Goal: Check status: Check status

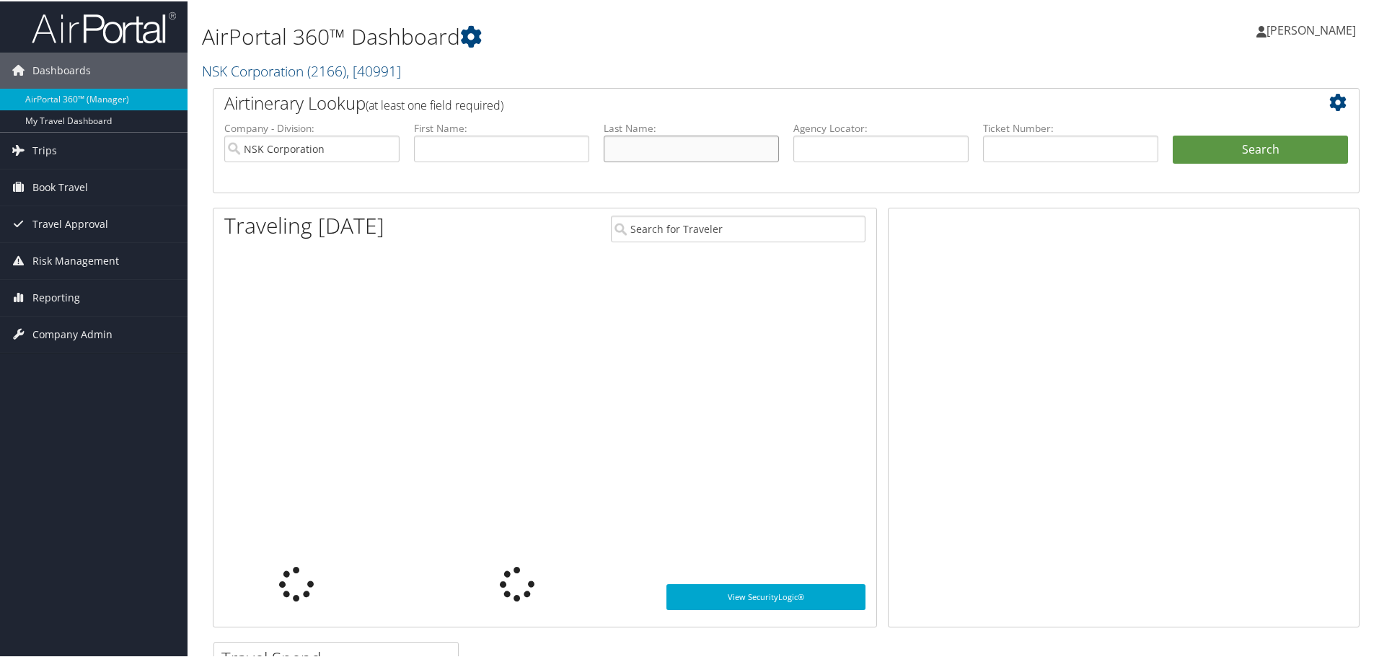
click at [650, 146] on input "text" at bounding box center [691, 147] width 175 height 27
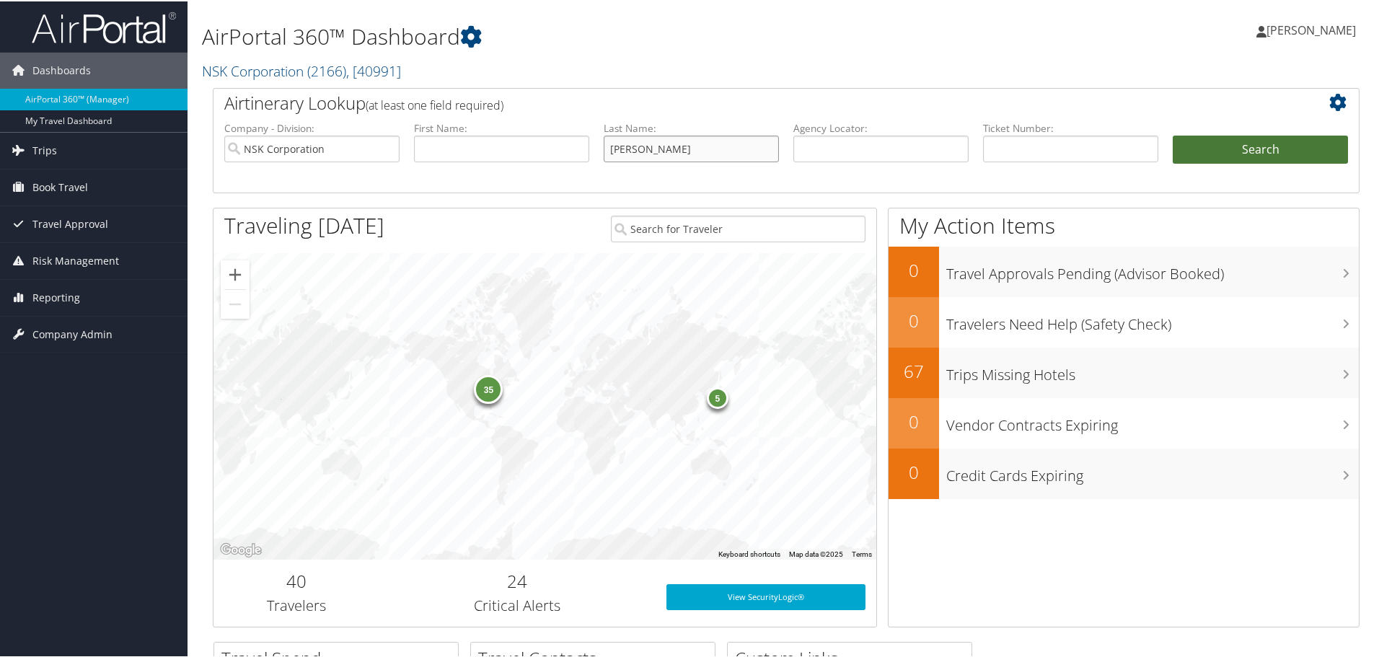
type input "[PERSON_NAME]"
click at [1252, 141] on button "Search" at bounding box center [1259, 148] width 175 height 29
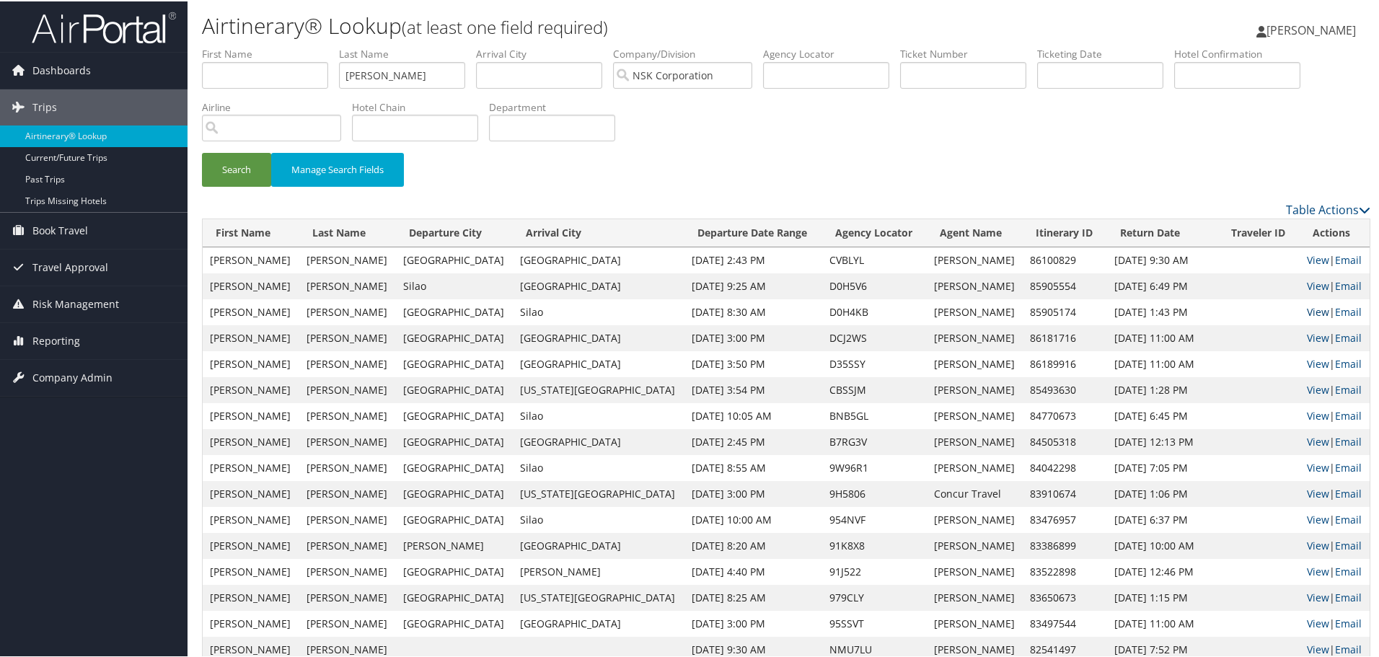
click at [1307, 304] on link "View" at bounding box center [1318, 311] width 22 height 14
click at [1307, 288] on link "View" at bounding box center [1318, 285] width 22 height 14
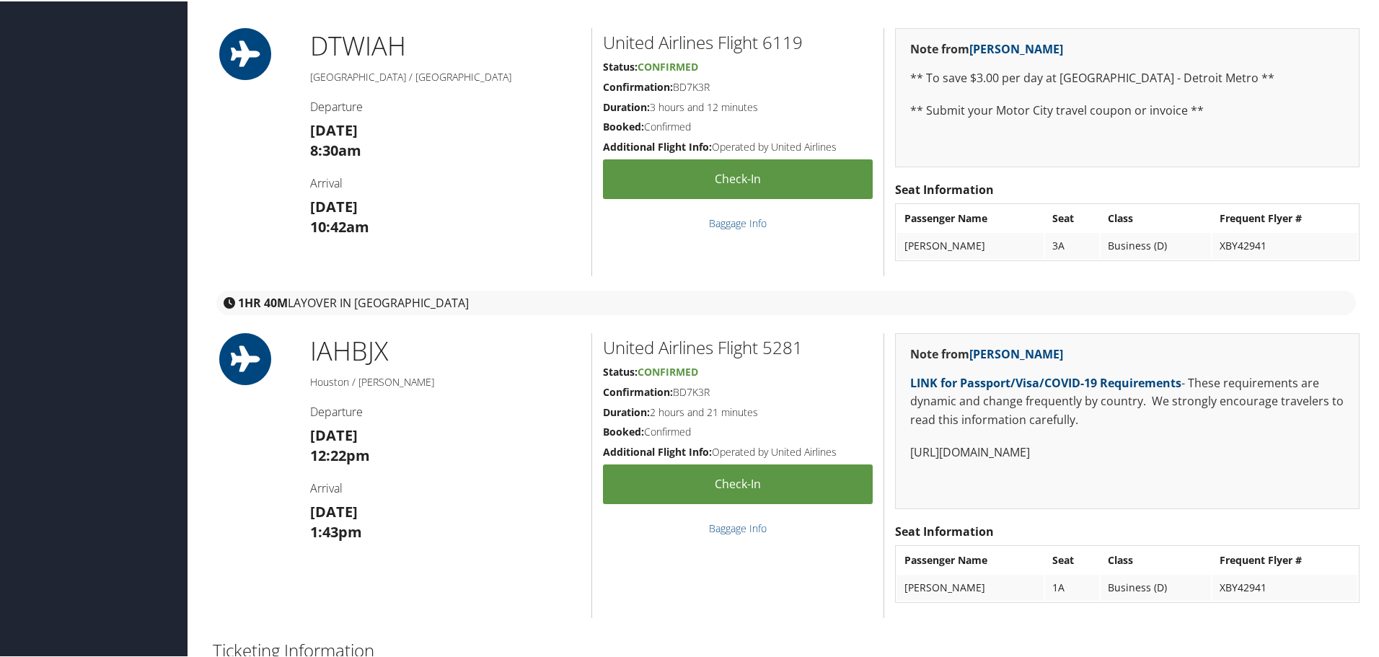
scroll to position [505, 0]
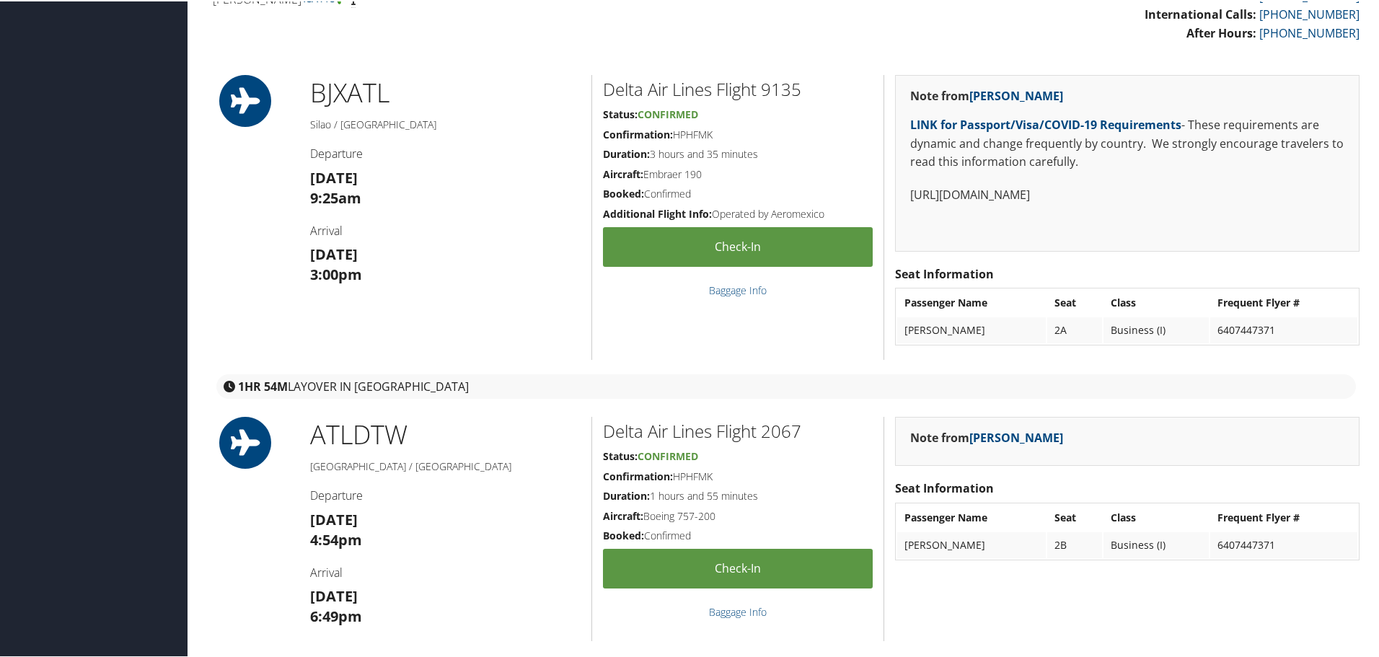
scroll to position [505, 0]
